Goal: Information Seeking & Learning: Learn about a topic

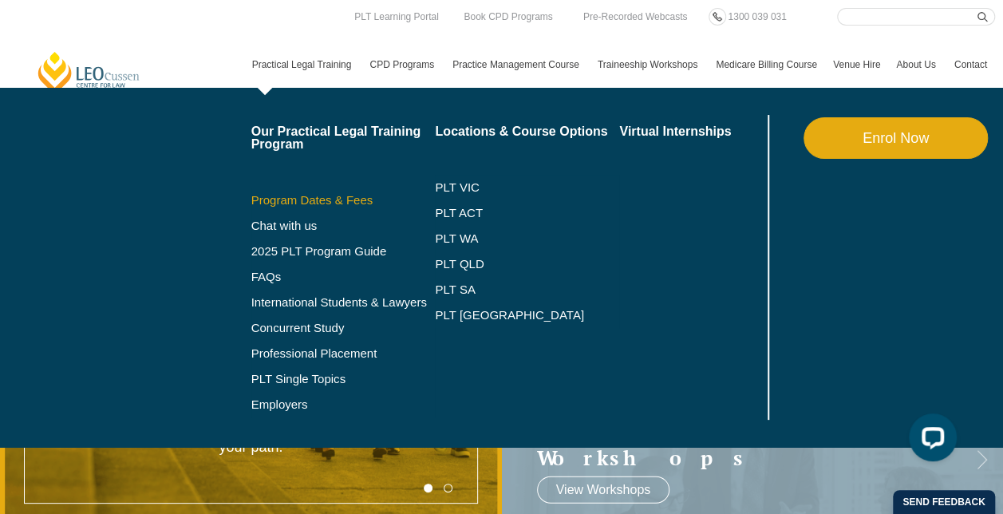
click at [314, 200] on link "Program Dates & Fees" at bounding box center [343, 200] width 184 height 13
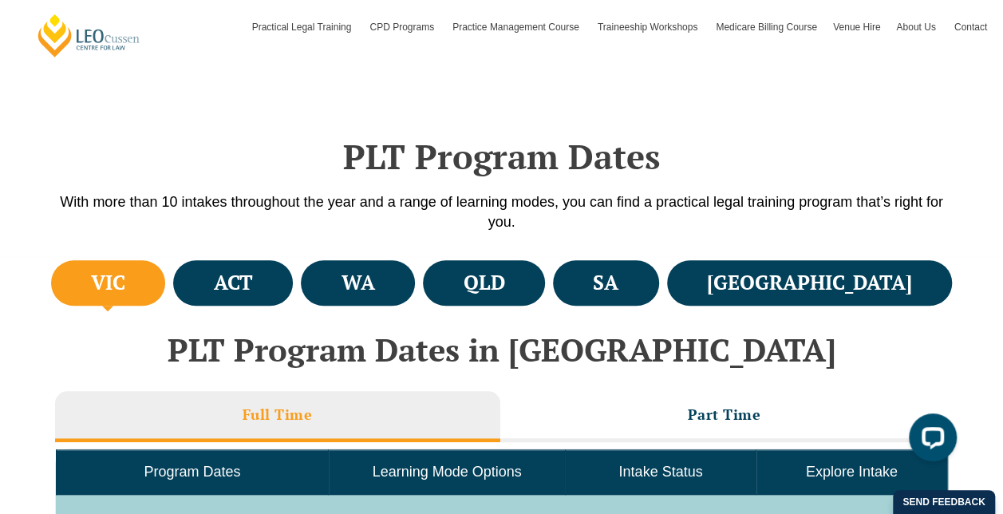
scroll to position [479, 0]
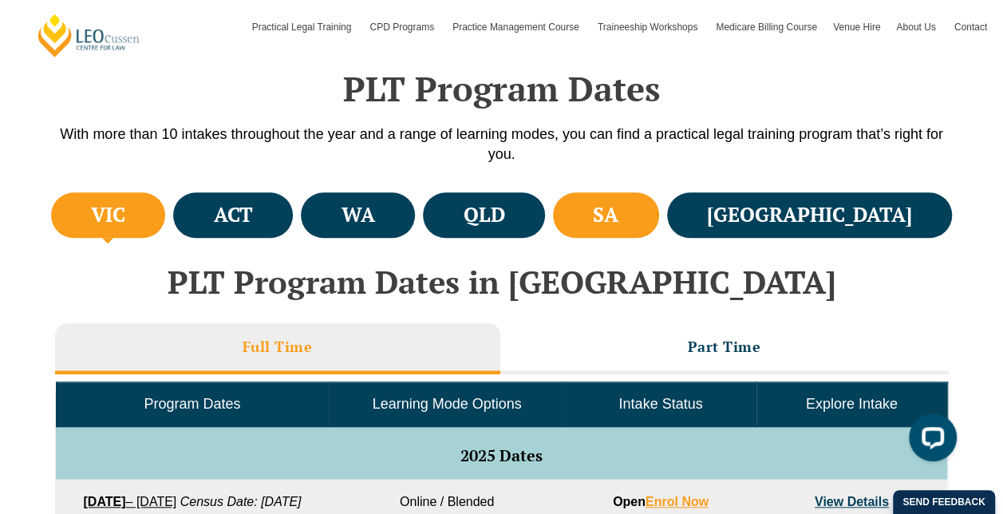
click at [659, 224] on li "SA" at bounding box center [606, 214] width 106 height 45
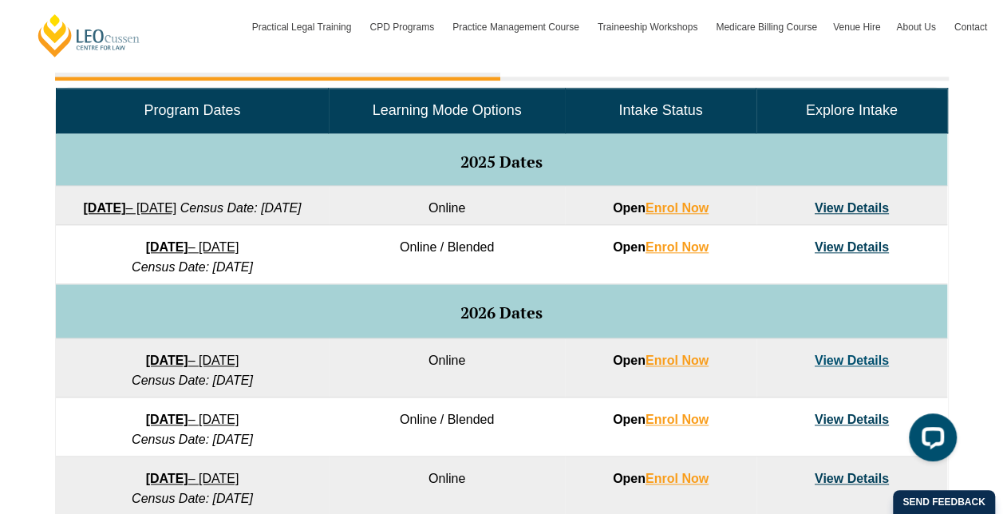
scroll to position [798, 0]
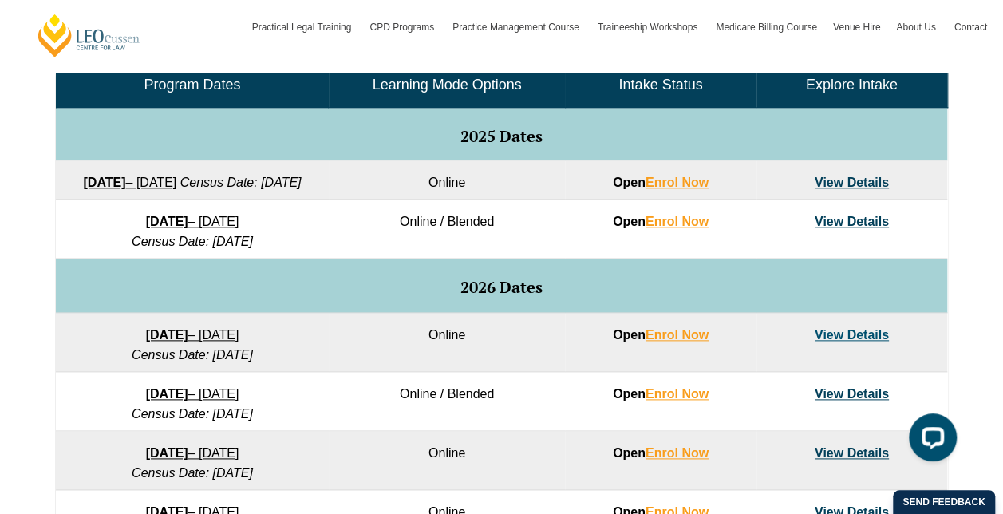
click at [868, 341] on link "View Details" at bounding box center [852, 335] width 74 height 14
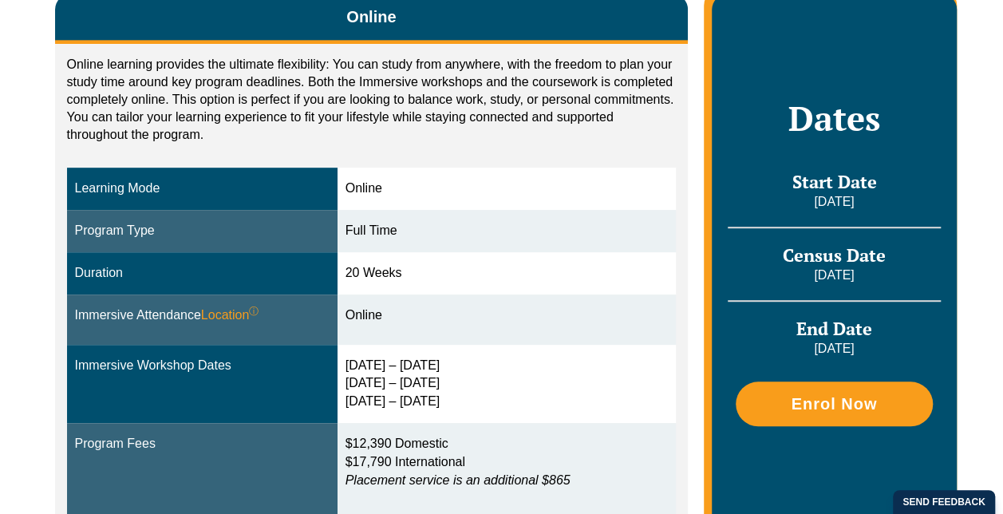
scroll to position [399, 0]
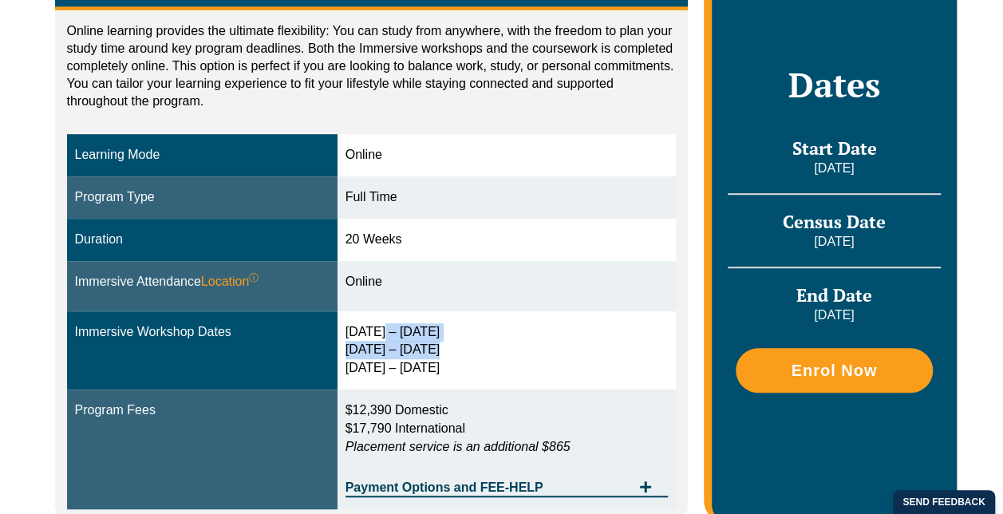
drag, startPoint x: 376, startPoint y: 318, endPoint x: 444, endPoint y: 361, distance: 79.9
click at [436, 357] on td "3 – 6 Feb 2026 15 – 17 Apr 2026 3 – 5 Jun 2026" at bounding box center [506, 350] width 339 height 79
click at [436, 357] on div "3 – 6 Feb 2026 15 – 17 Apr 2026 3 – 5 Jun 2026" at bounding box center [506, 350] width 323 height 55
click at [495, 375] on div "3 – 6 Feb 2026 15 – 17 Apr 2026 3 – 5 Jun 2026" at bounding box center [506, 350] width 323 height 55
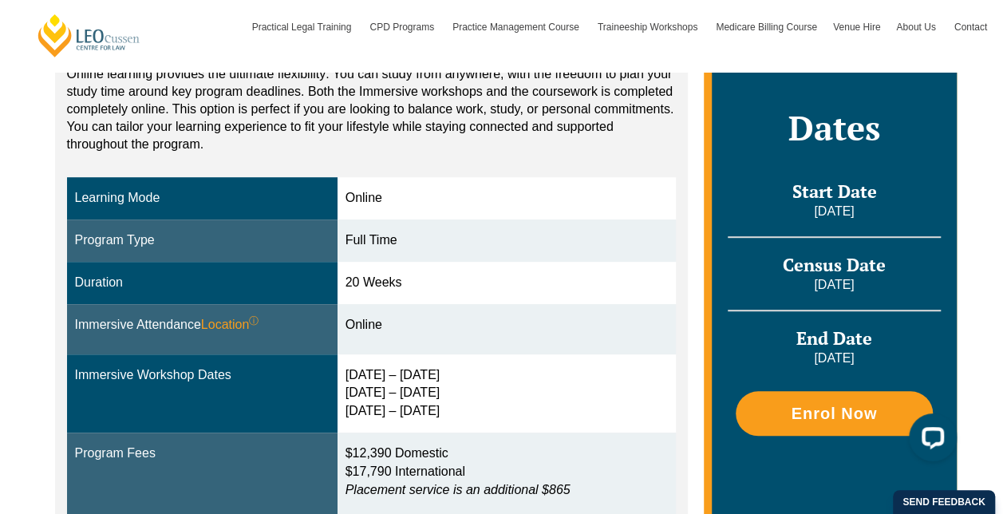
scroll to position [319, 0]
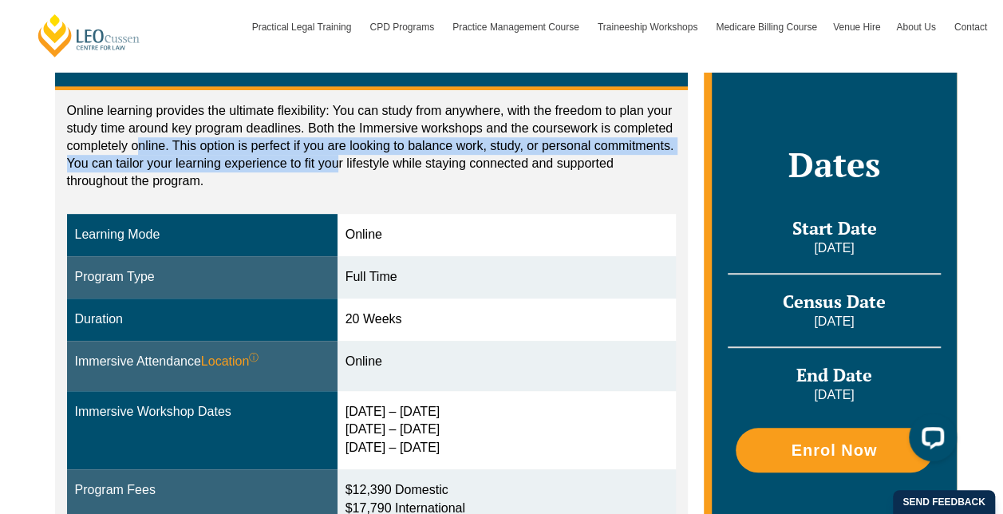
drag, startPoint x: 195, startPoint y: 155, endPoint x: 336, endPoint y: 166, distance: 141.7
click at [336, 166] on p "Online learning provides the ultimate flexibility: You can study from anywhere,…" at bounding box center [372, 146] width 610 height 88
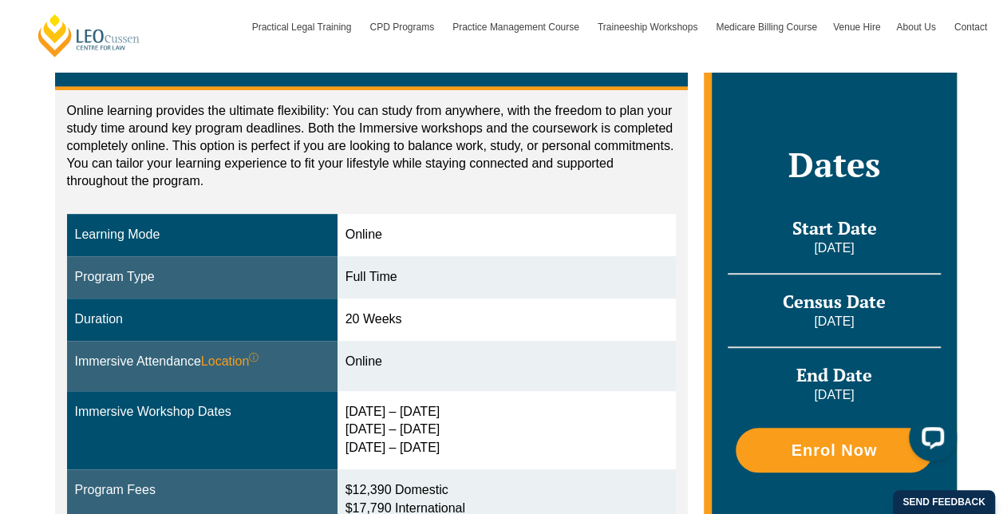
drag, startPoint x: 336, startPoint y: 166, endPoint x: 444, endPoint y: 219, distance: 121.0
click at [444, 219] on td "Online" at bounding box center [506, 235] width 339 height 42
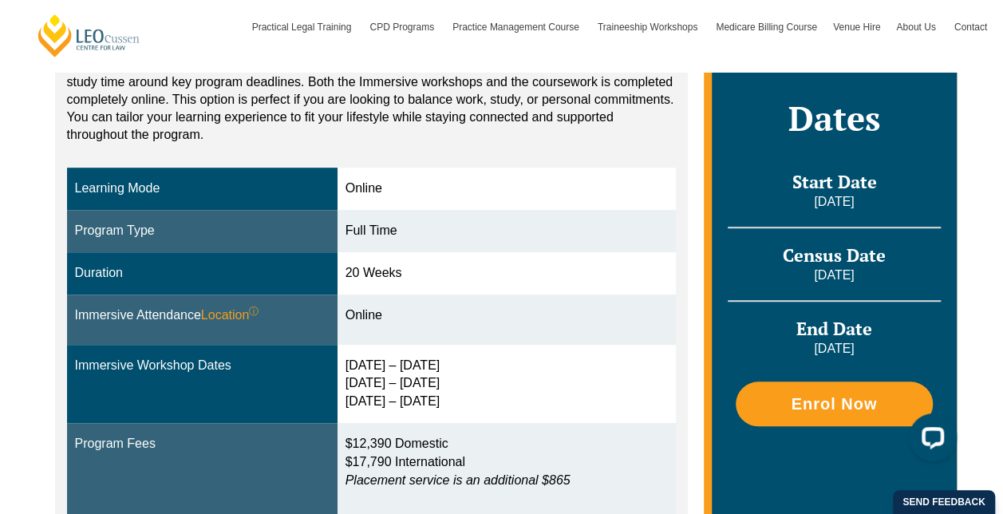
scroll to position [399, 0]
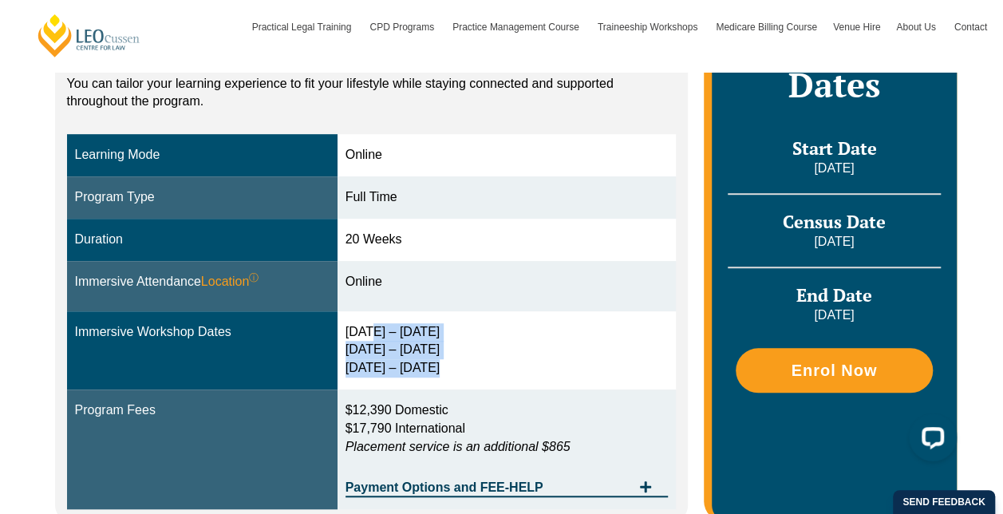
drag, startPoint x: 367, startPoint y: 328, endPoint x: 440, endPoint y: 385, distance: 92.1
click at [440, 385] on td "3 – 6 Feb 2026 15 – 17 Apr 2026 3 – 5 Jun 2026" at bounding box center [506, 350] width 339 height 79
click at [525, 385] on td "3 – 6 Feb 2026 15 – 17 Apr 2026 3 – 5 Jun 2026" at bounding box center [506, 350] width 339 height 79
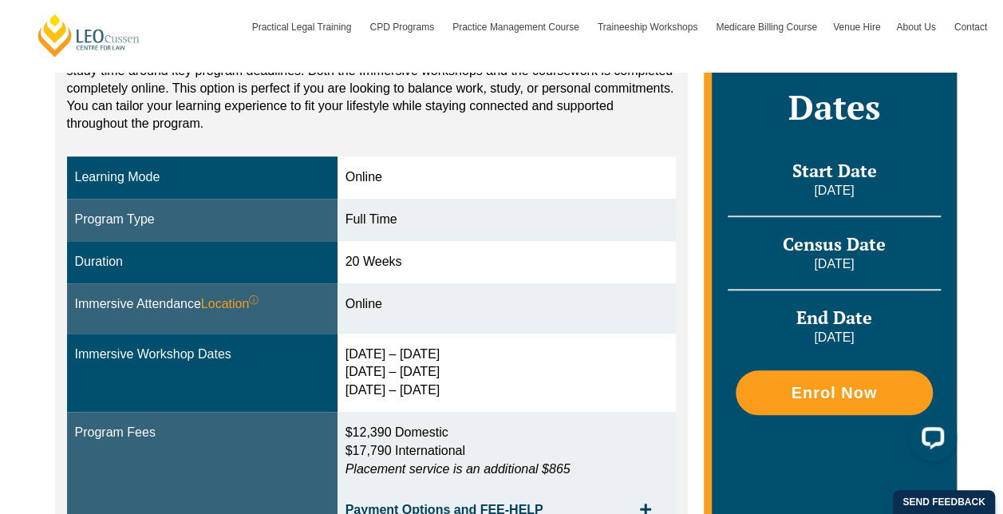
scroll to position [344, 0]
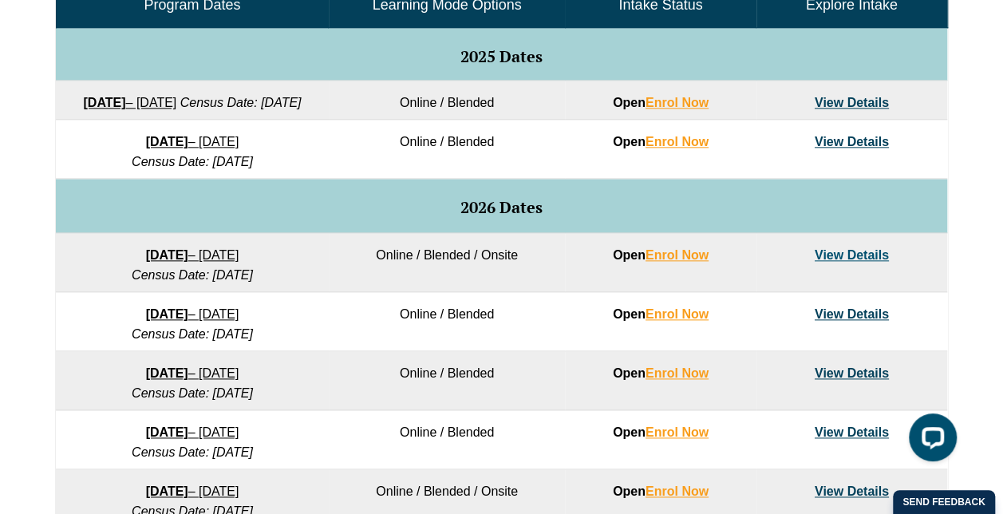
scroll to position [1037, 0]
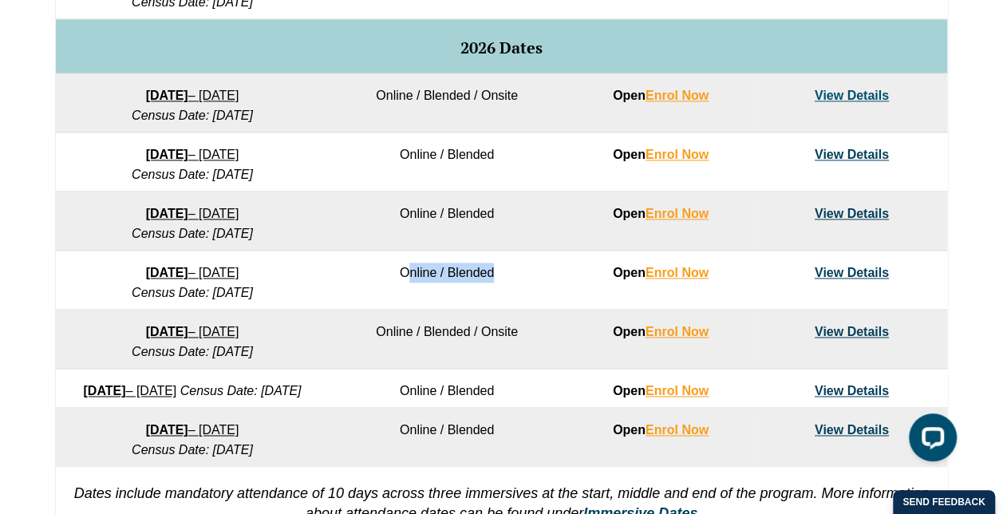
drag, startPoint x: 410, startPoint y: 287, endPoint x: 500, endPoint y: 292, distance: 90.3
click at [500, 292] on td "Online / Blended" at bounding box center [447, 280] width 236 height 59
drag, startPoint x: 500, startPoint y: 292, endPoint x: 551, endPoint y: 323, distance: 59.8
click at [551, 310] on td "Online / Blended" at bounding box center [447, 280] width 236 height 59
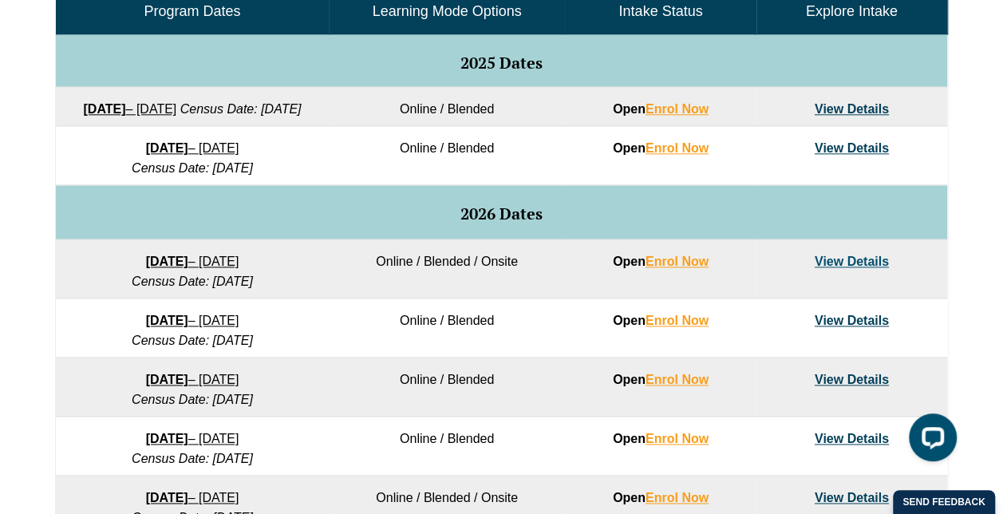
click at [496, 348] on tbody "Program Dates Learning Mode Options Intake Status Explore Intake 2025 Dates 22 …" at bounding box center [501, 311] width 891 height 643
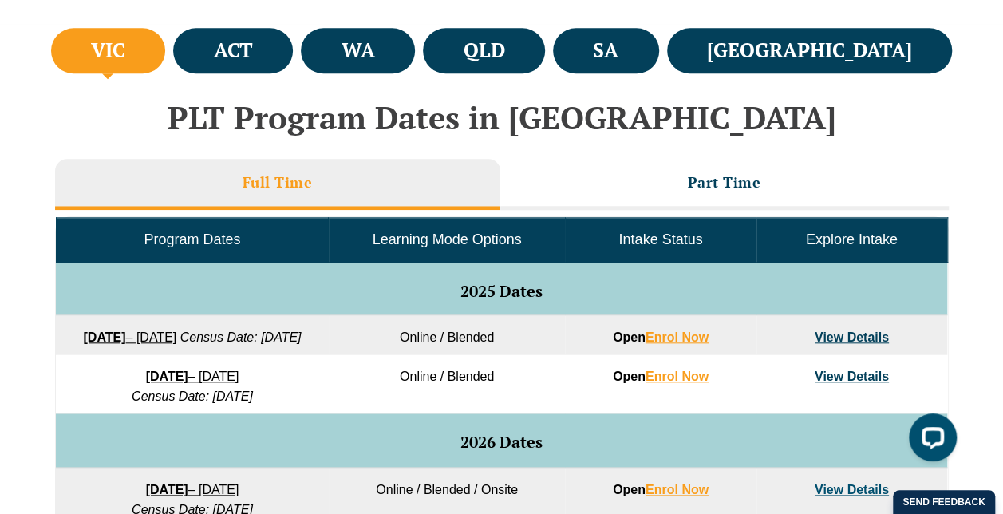
scroll to position [638, 0]
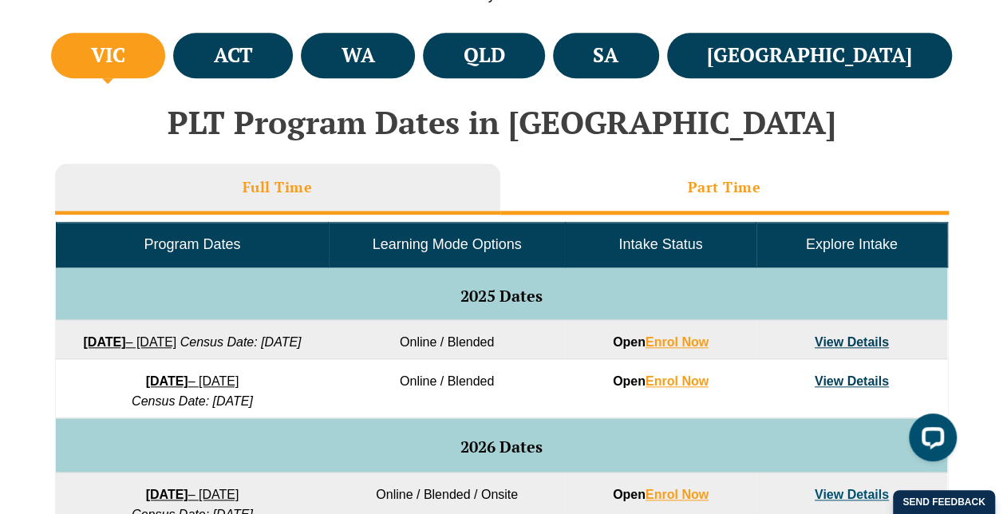
click at [675, 184] on li "Part Time" at bounding box center [724, 189] width 448 height 51
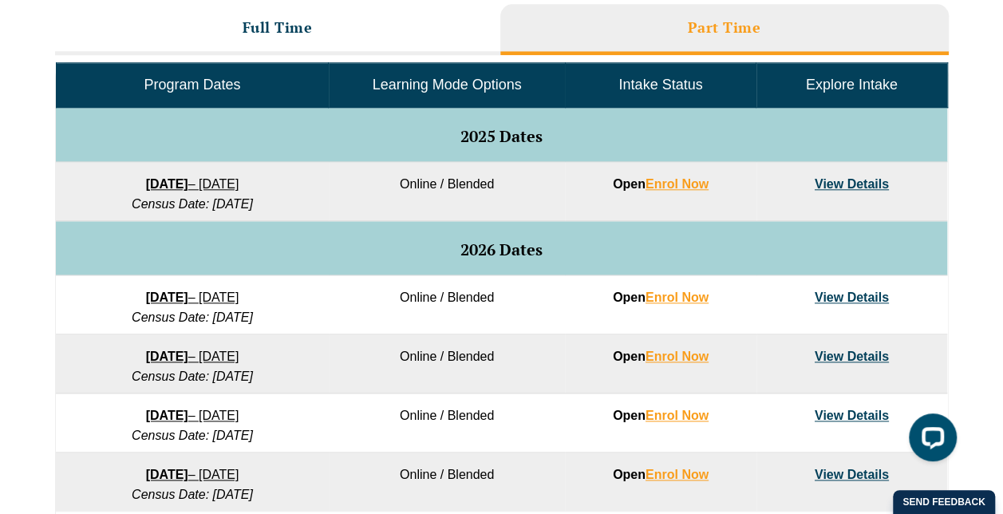
scroll to position [878, 0]
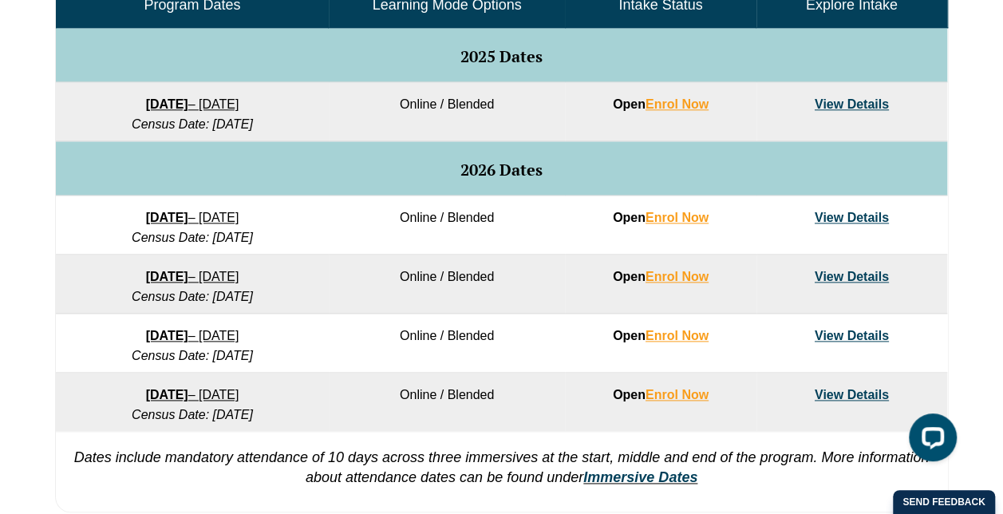
click at [854, 215] on link "View Details" at bounding box center [852, 218] width 74 height 14
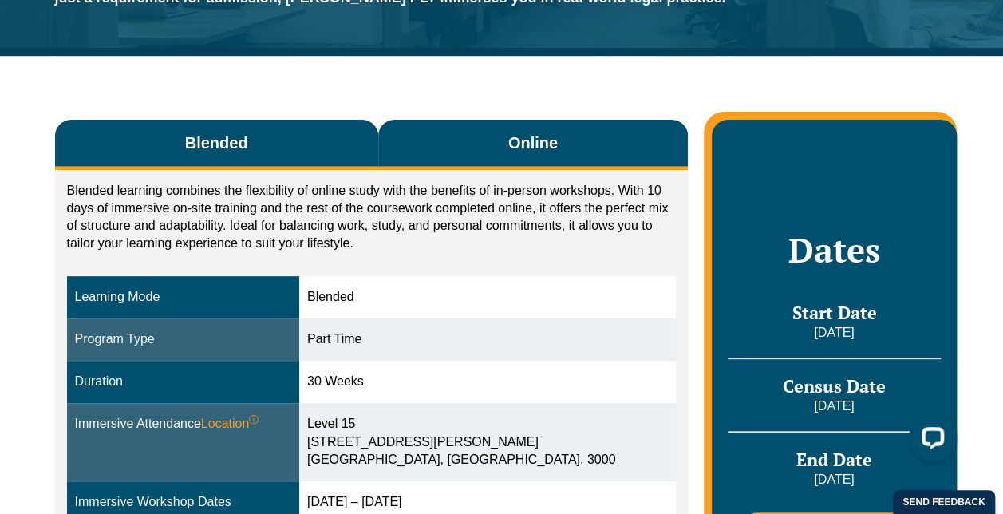
click at [542, 153] on span "Online" at bounding box center [532, 143] width 49 height 22
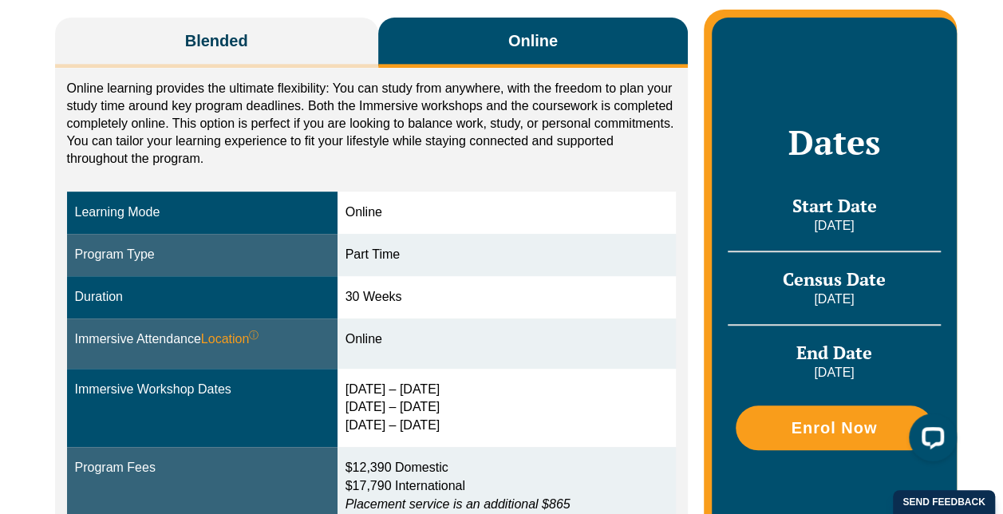
scroll to position [399, 0]
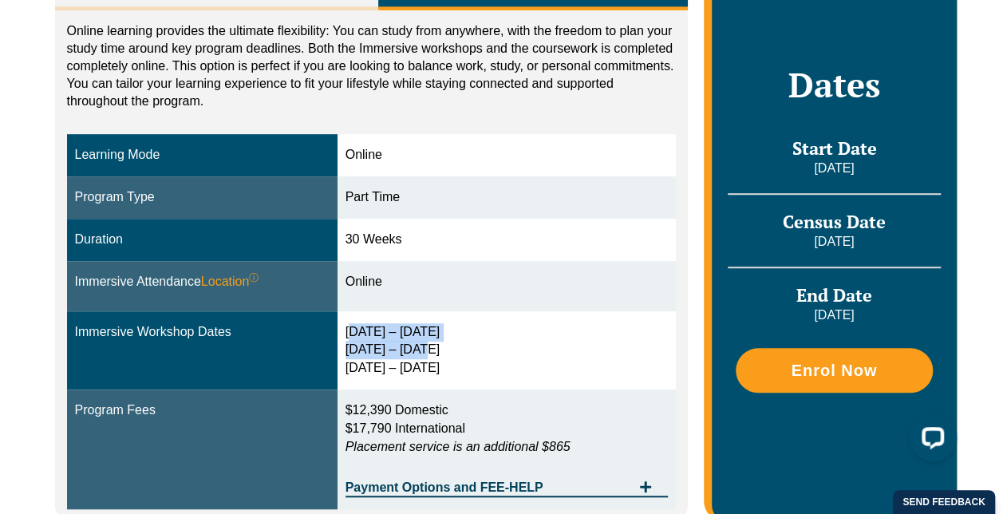
drag, startPoint x: 349, startPoint y: 320, endPoint x: 438, endPoint y: 362, distance: 98.1
click at [437, 361] on td "[DATE] – [DATE] [DATE] – [DATE] [DATE] – [DATE]" at bounding box center [506, 350] width 339 height 79
click at [438, 362] on div "[DATE] – [DATE] [DATE] – [DATE] [DATE] – [DATE]" at bounding box center [506, 350] width 323 height 55
click at [579, 364] on div "[DATE] – [DATE] [DATE] – [DATE] [DATE] – [DATE]" at bounding box center [506, 350] width 323 height 55
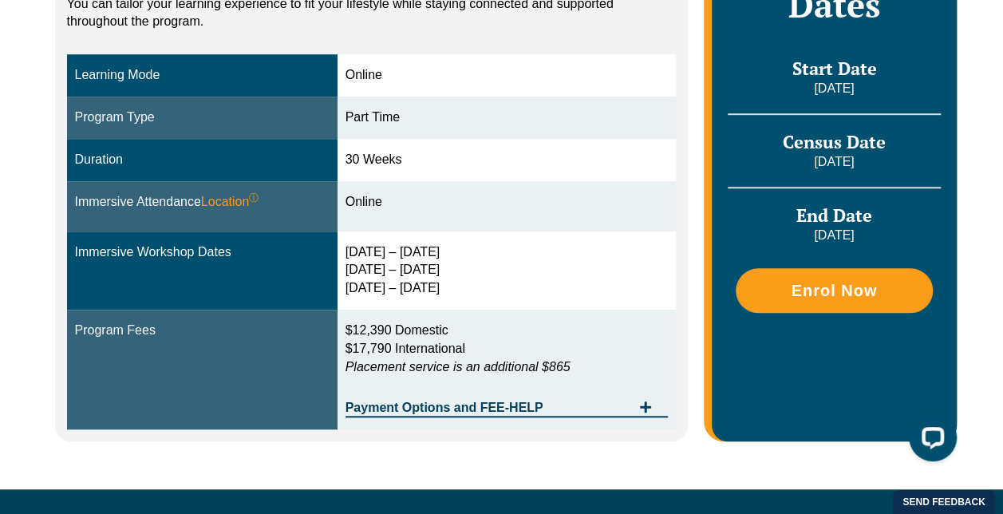
scroll to position [558, 0]
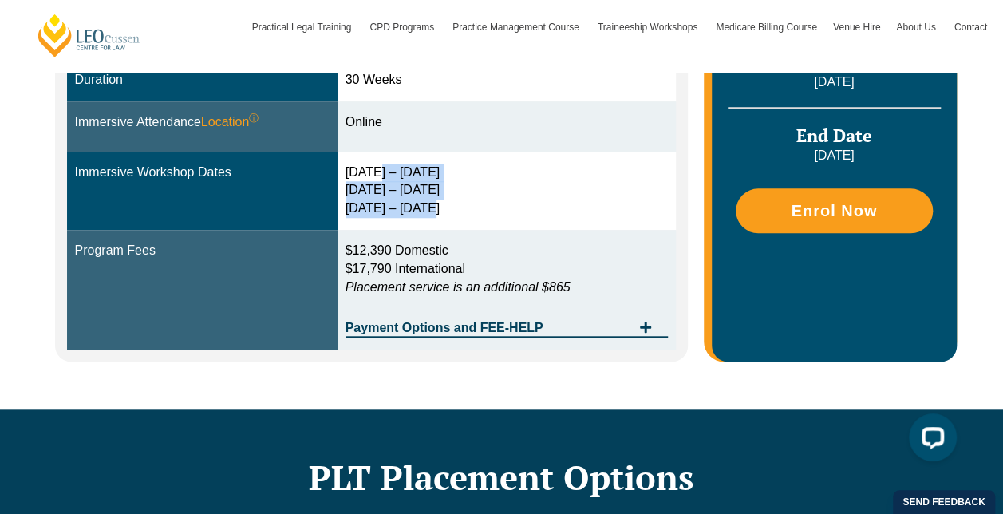
drag, startPoint x: 372, startPoint y: 168, endPoint x: 437, endPoint y: 211, distance: 77.9
click at [436, 209] on div "[DATE] – [DATE] [DATE] – [DATE] [DATE] – [DATE]" at bounding box center [506, 191] width 323 height 55
click at [441, 211] on div "[DATE] – [DATE] [DATE] – [DATE] [DATE] – [DATE]" at bounding box center [506, 191] width 323 height 55
click at [567, 228] on td "[DATE] – [DATE] [DATE] – [DATE] [DATE] – [DATE]" at bounding box center [506, 191] width 339 height 79
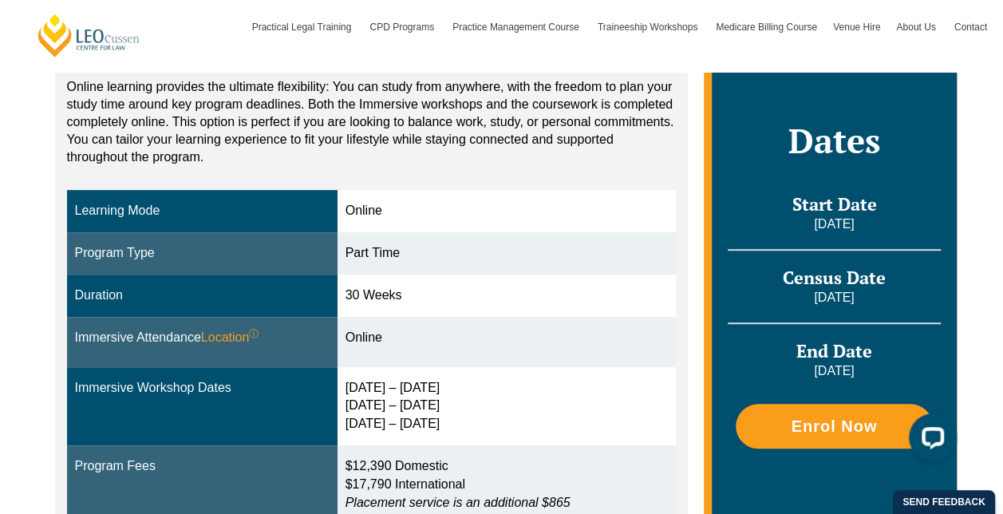
scroll to position [319, 0]
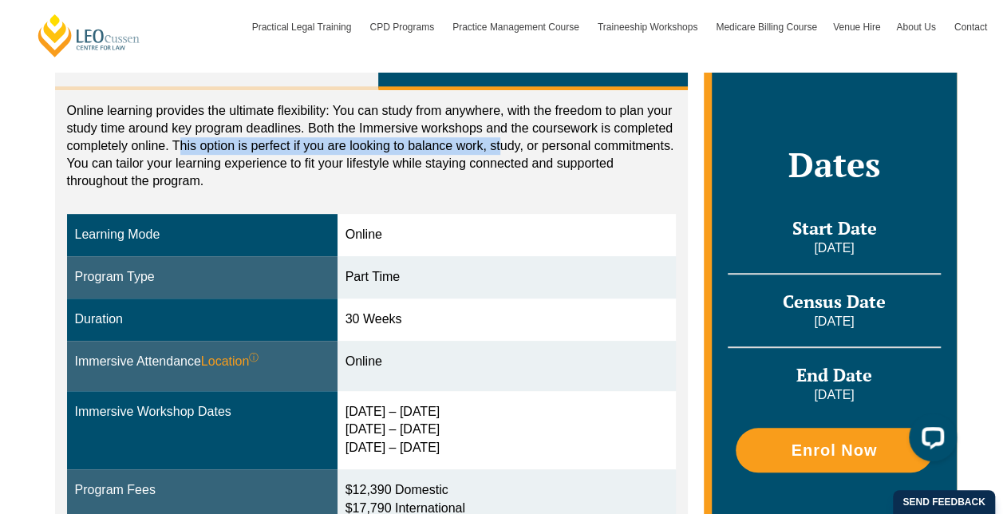
drag, startPoint x: 213, startPoint y: 141, endPoint x: 501, endPoint y: 154, distance: 288.3
click at [501, 154] on p "Online learning provides the ultimate flexibility: You can study from anywhere,…" at bounding box center [372, 146] width 610 height 88
drag, startPoint x: 501, startPoint y: 154, endPoint x: 562, endPoint y: 197, distance: 74.4
click at [562, 197] on div "Online learning provides the ultimate flexibility: You can study from anywhere,…" at bounding box center [372, 150] width 610 height 96
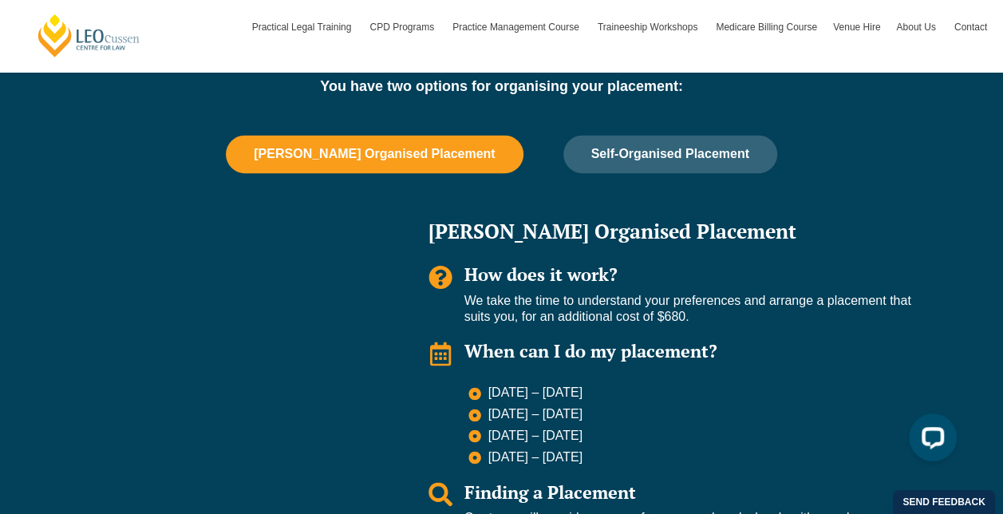
scroll to position [1117, 0]
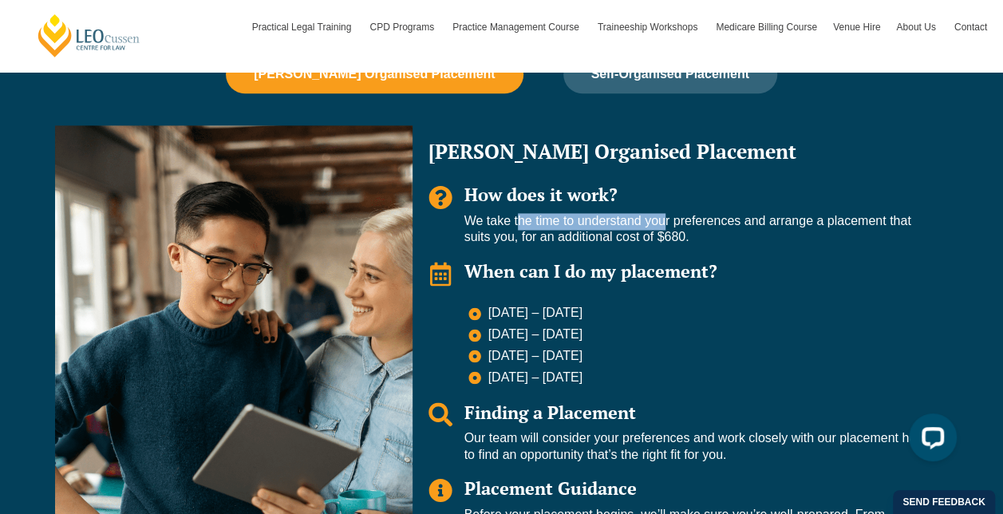
click at [663, 230] on p "We take the time to understand your preferences and arrange a placement that su…" at bounding box center [698, 230] width 468 height 34
drag, startPoint x: 664, startPoint y: 231, endPoint x: 696, endPoint y: 277, distance: 55.6
click at [701, 261] on span "When can I do my placement?" at bounding box center [590, 270] width 253 height 23
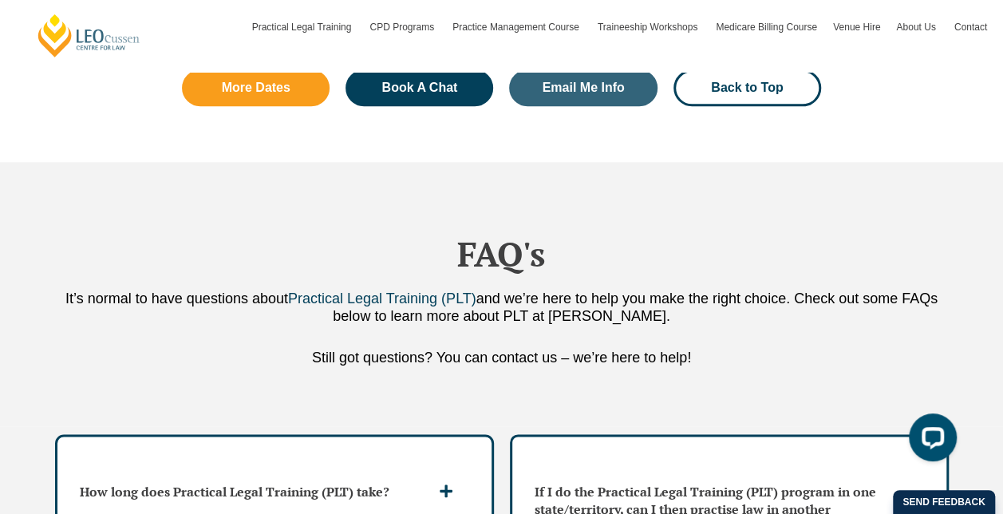
scroll to position [3590, 0]
